Goal: Navigation & Orientation: Find specific page/section

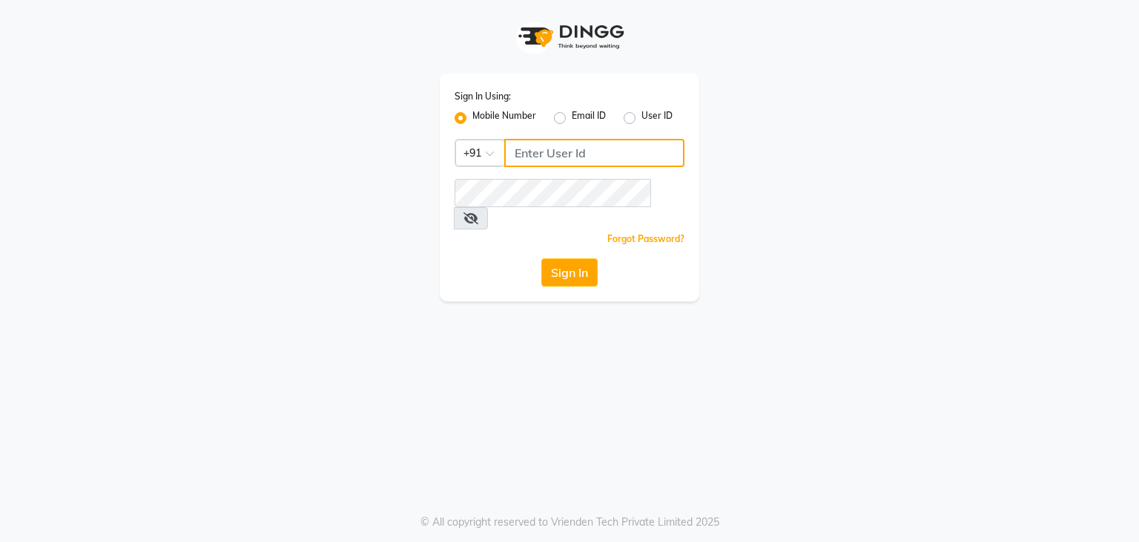
click at [536, 150] on input "Username" at bounding box center [594, 153] width 180 height 28
type input "6003374429"
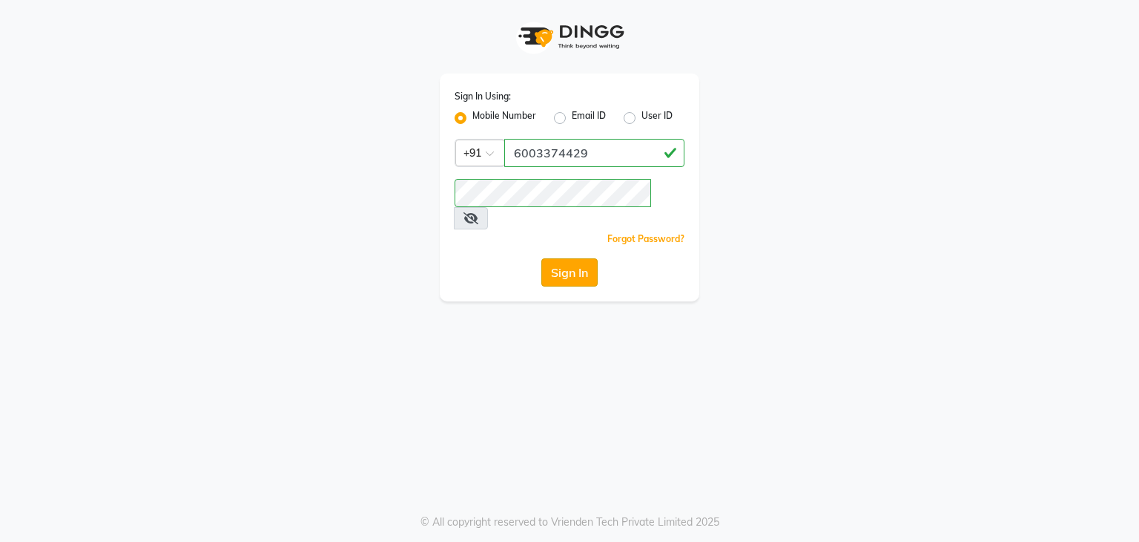
click at [574, 258] on button "Sign In" at bounding box center [570, 272] width 56 height 28
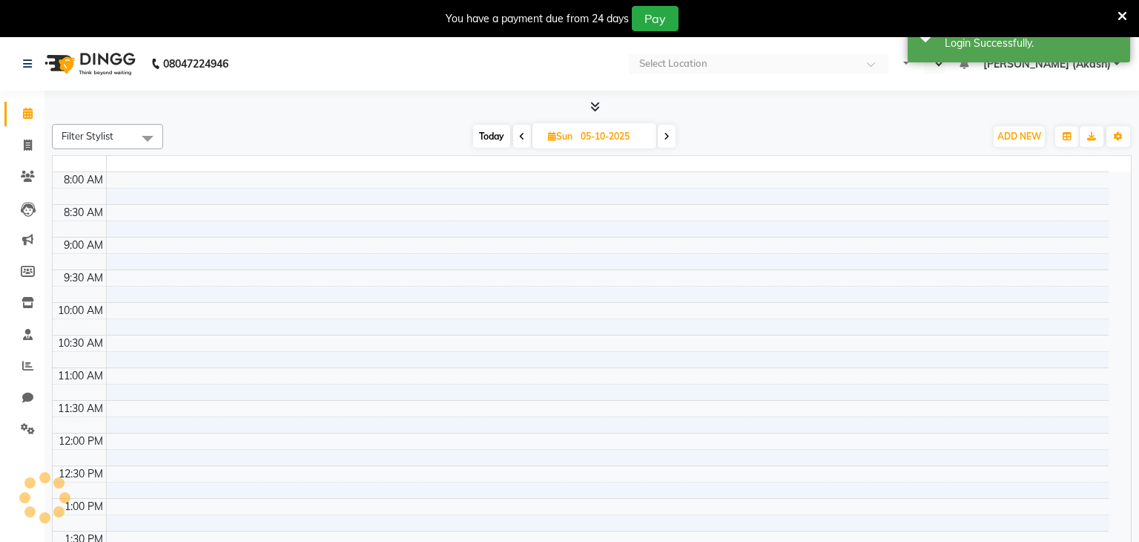
select select "en"
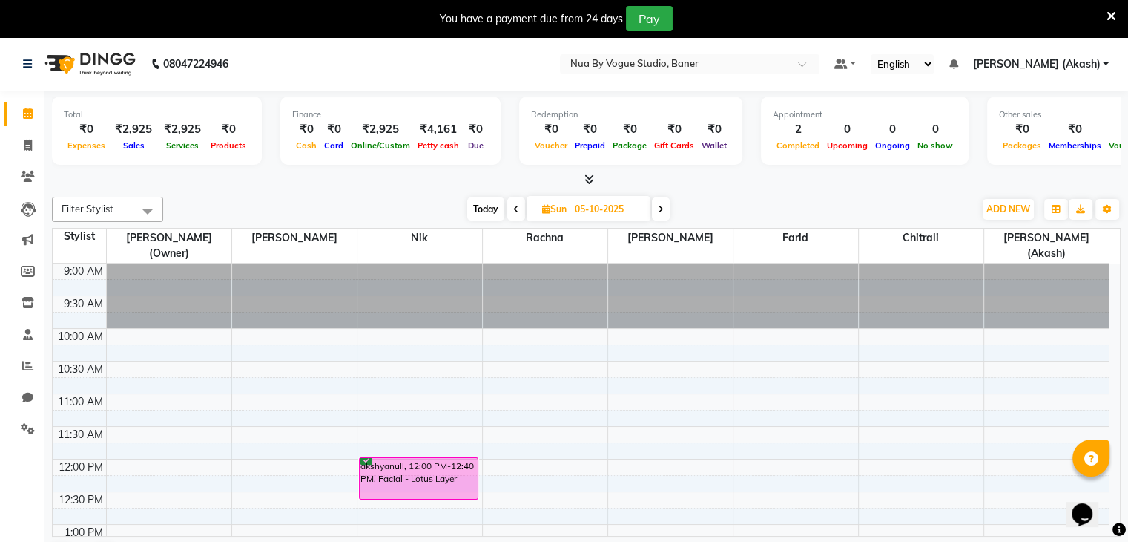
click at [1110, 16] on icon at bounding box center [1112, 16] width 10 height 13
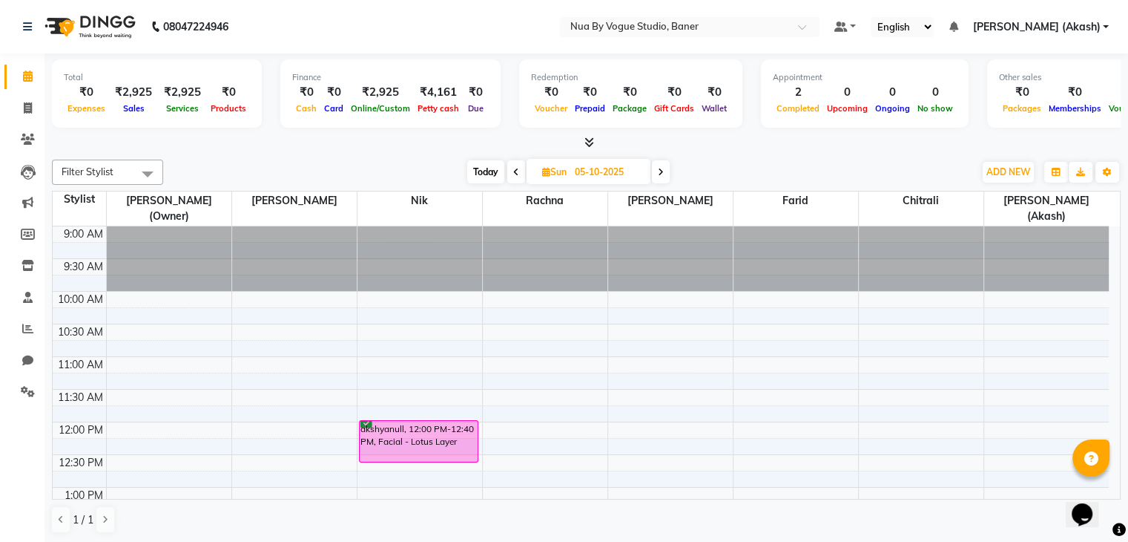
click at [134, 102] on div "Sales" at bounding box center [133, 108] width 49 height 16
click at [138, 76] on div "Total" at bounding box center [157, 77] width 186 height 13
click at [190, 105] on span "Services" at bounding box center [182, 108] width 40 height 10
